Goal: Task Accomplishment & Management: Manage account settings

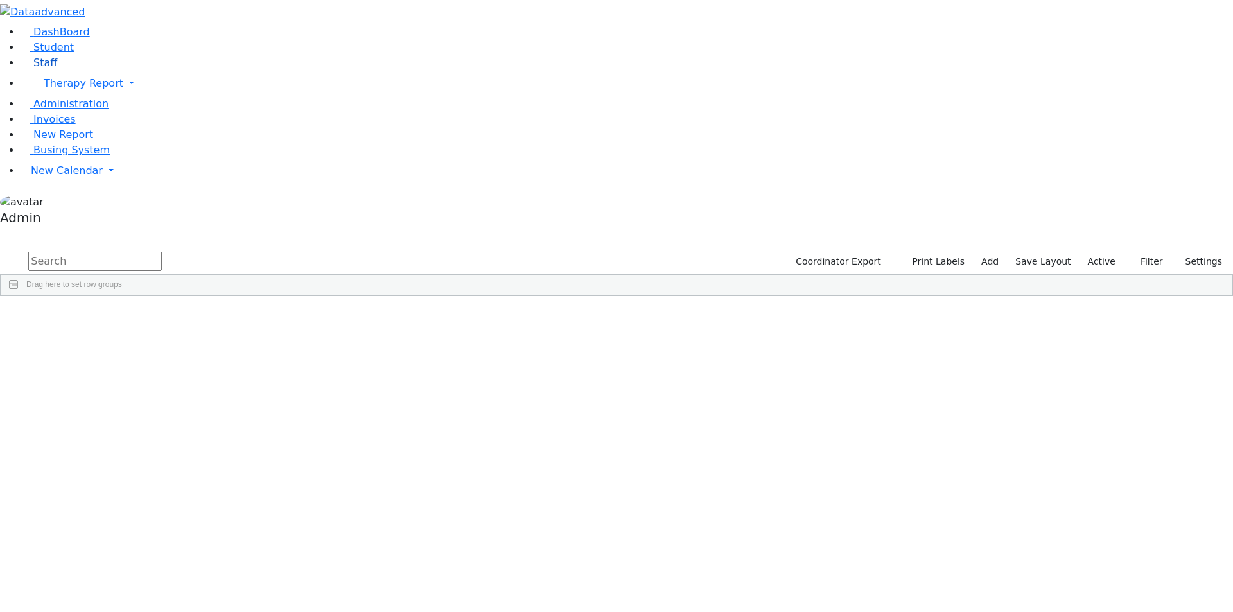
click at [56, 69] on link "Staff" at bounding box center [39, 63] width 37 height 12
click at [77, 460] on div "Auslander" at bounding box center [39, 469] width 76 height 18
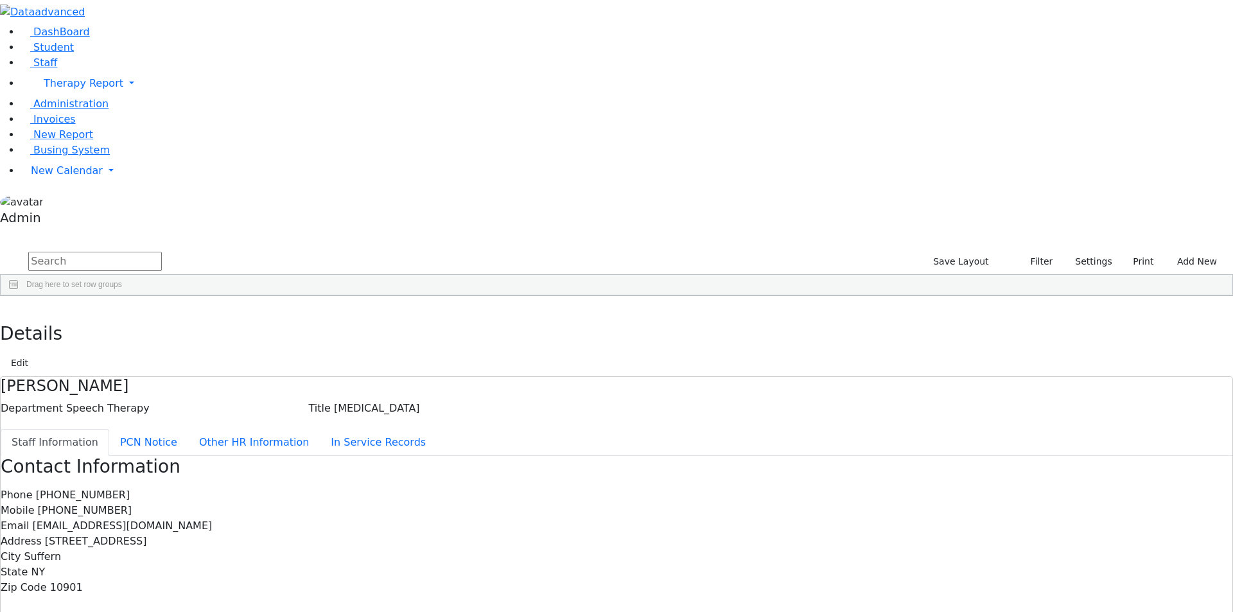
drag, startPoint x: 405, startPoint y: 459, endPoint x: 460, endPoint y: 462, distance: 55.9
click at [460, 462] on div "Contact Information Phone (845) 354-4539 Mobile (917) 748-2026 Email susie_ausl…" at bounding box center [617, 619] width 1232 height 326
click at [34, 353] on button "Edit" at bounding box center [19, 363] width 29 height 20
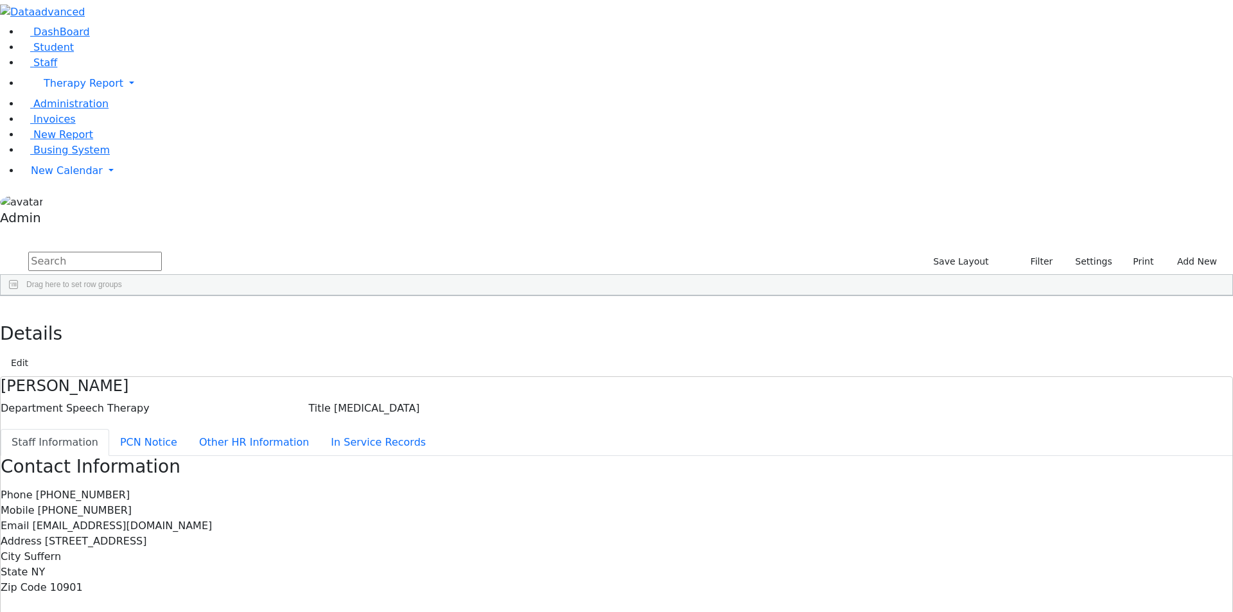
click at [945, 487] on div "Phone (845) 354-4539 Mobile (917) 748-2026 Email susie_ausl@verizon.net Address…" at bounding box center [617, 541] width 1232 height 108
click at [1155, 456] on div "Contact Information Phone (845) 354-4539 Mobile (917) 748-2026 Email susie_ausl…" at bounding box center [617, 619] width 1232 height 326
